Goal: Navigation & Orientation: Find specific page/section

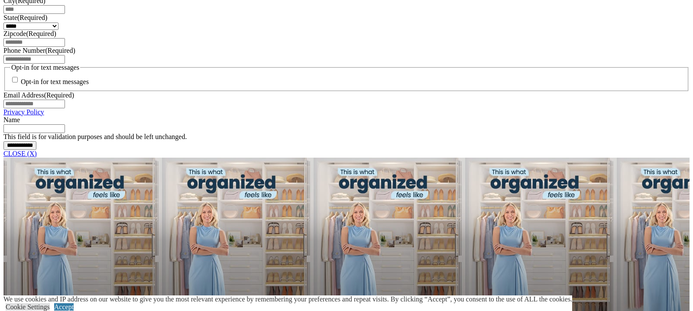
scroll to position [585, 0]
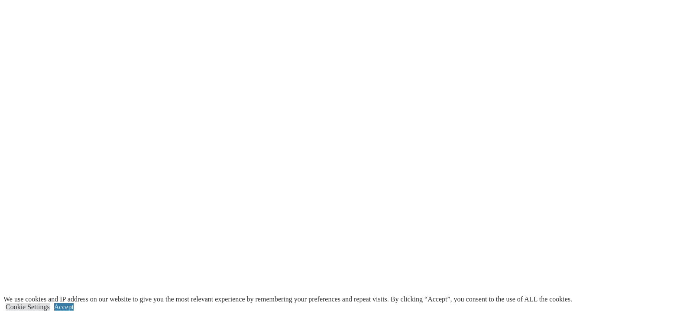
scroll to position [1489, 0]
